Goal: Navigation & Orientation: Find specific page/section

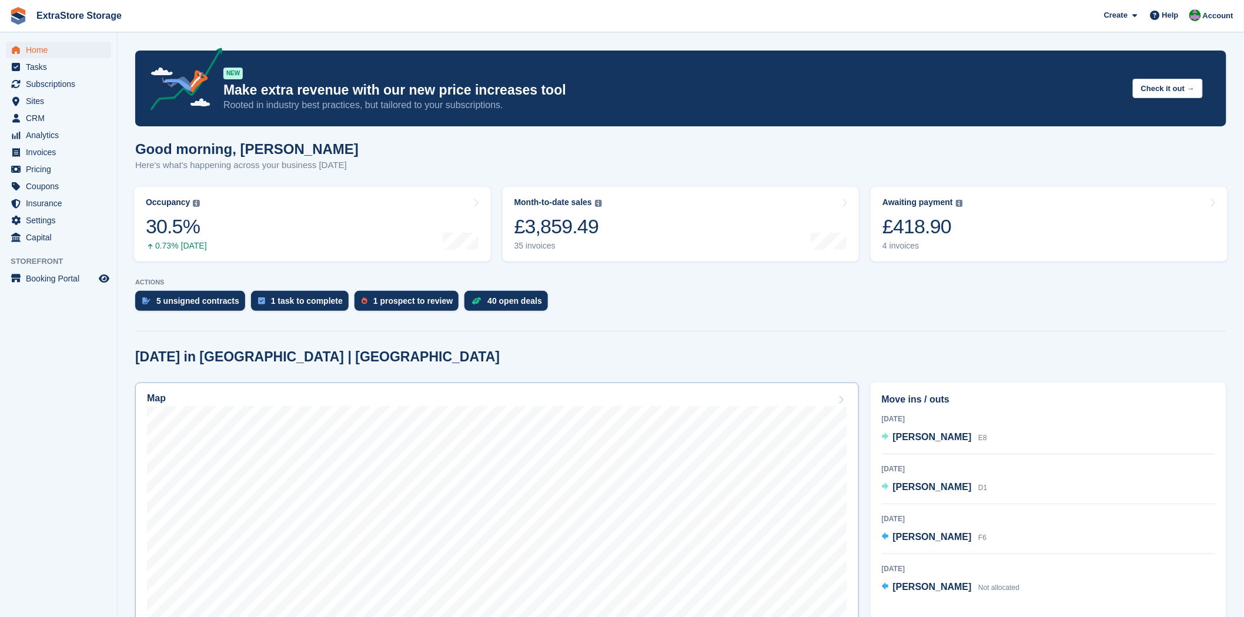
click at [835, 397] on div "Map" at bounding box center [497, 399] width 700 height 13
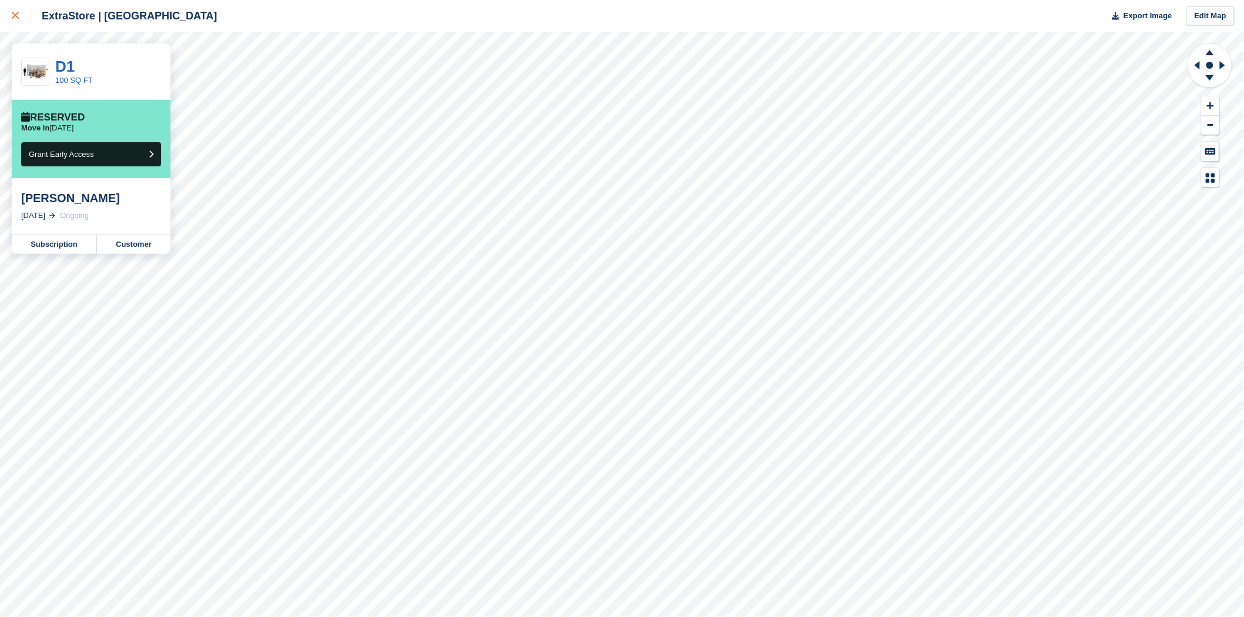
click at [18, 14] on icon at bounding box center [15, 15] width 7 height 7
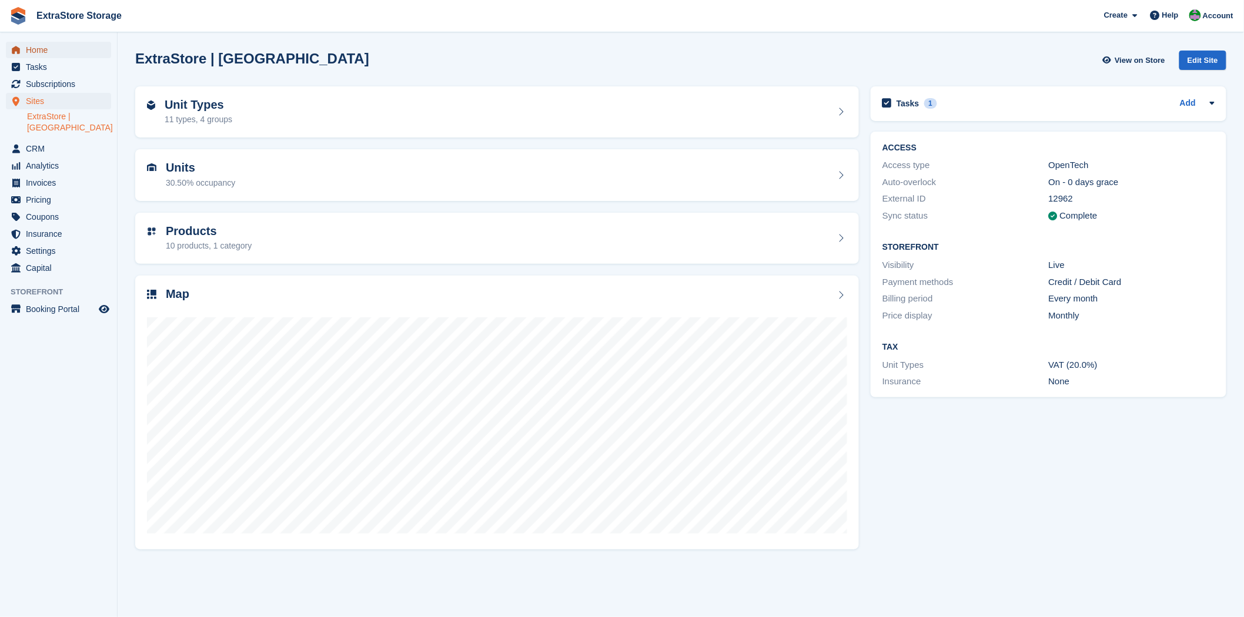
click at [35, 53] on span "Home" at bounding box center [61, 50] width 71 height 16
